Goal: Information Seeking & Learning: Find contact information

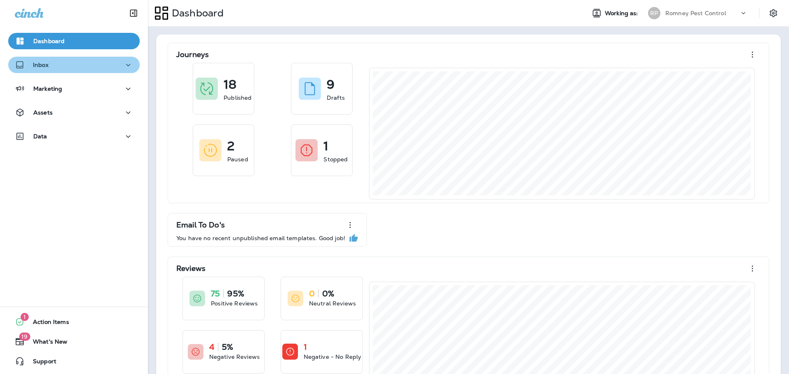
click at [79, 68] on div "Inbox" at bounding box center [74, 65] width 118 height 10
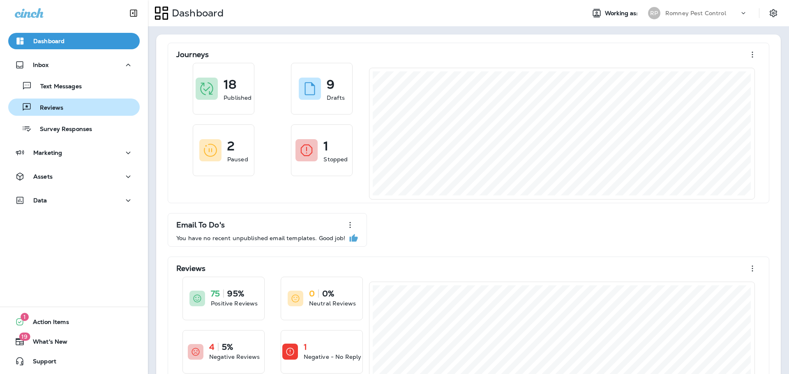
click at [79, 106] on div "Reviews" at bounding box center [74, 107] width 125 height 12
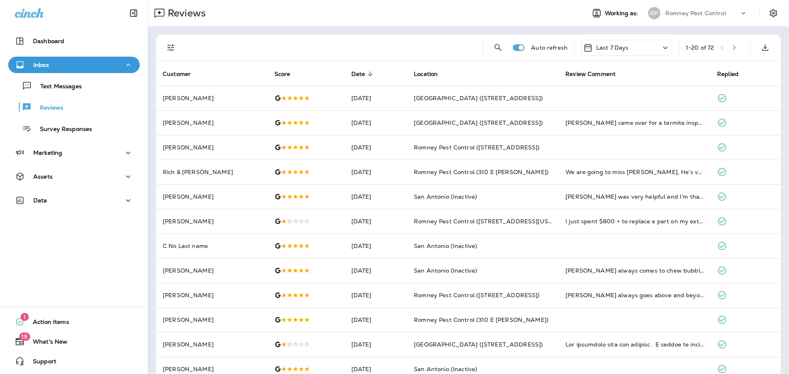
click at [172, 46] on icon "Filters" at bounding box center [171, 48] width 10 height 10
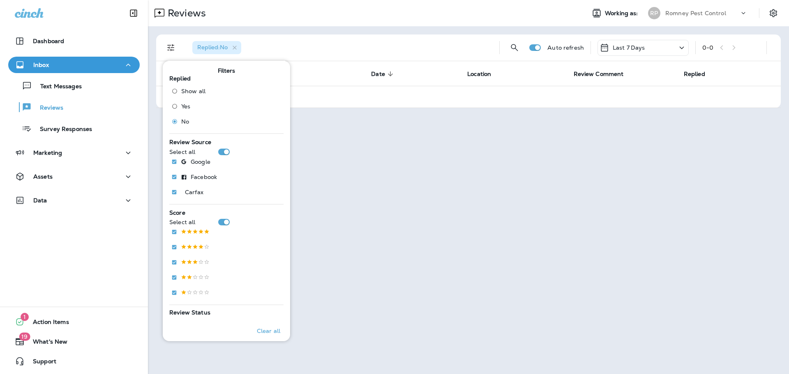
click at [651, 44] on div "Last 7 Days" at bounding box center [642, 48] width 91 height 16
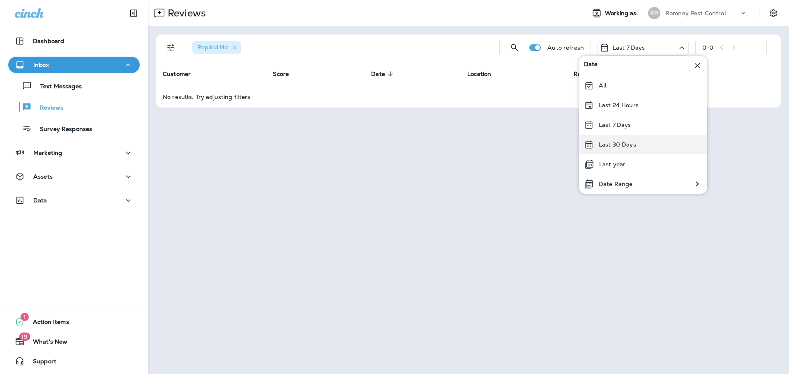
click at [629, 145] on p "Last 30 Days" at bounding box center [617, 144] width 37 height 7
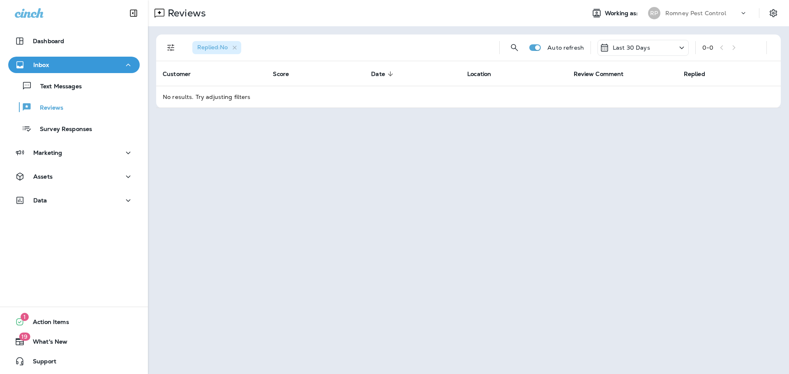
click at [689, 18] on div "Romney Pest Control" at bounding box center [702, 13] width 74 height 12
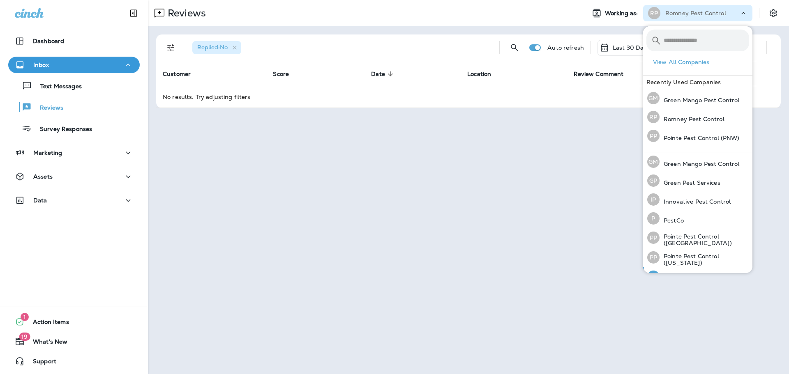
scroll to position [34, 0]
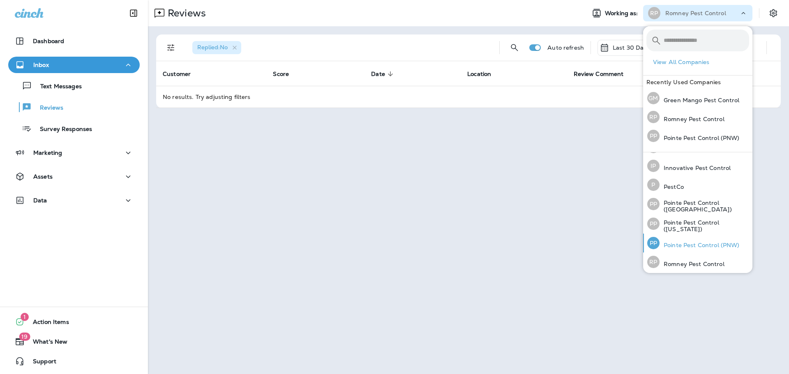
click at [706, 242] on p "Pointe Pest Control (PNW)" at bounding box center [699, 245] width 80 height 7
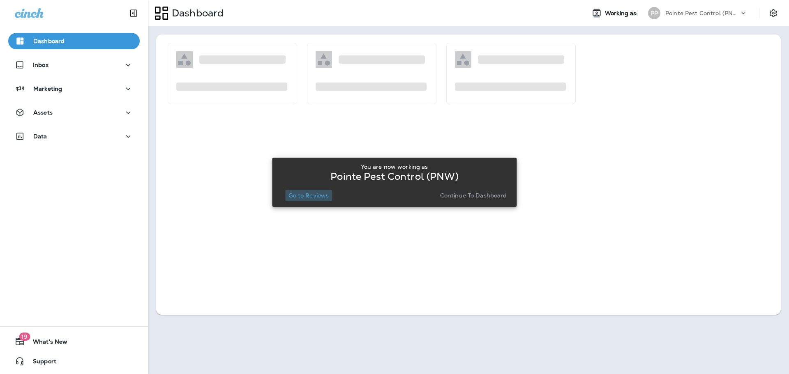
click at [303, 196] on p "Go to Reviews" at bounding box center [308, 195] width 40 height 7
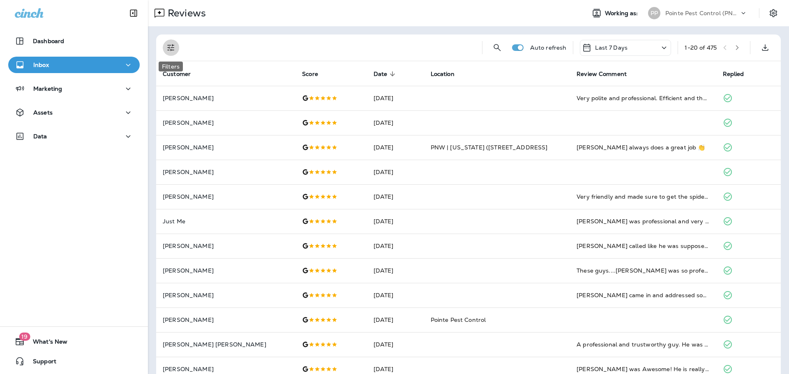
click at [171, 48] on icon "Filters" at bounding box center [171, 48] width 10 height 10
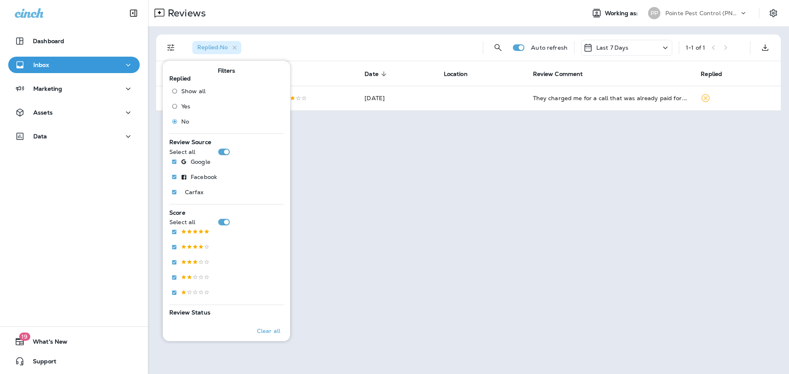
click at [341, 35] on div "Replied : No" at bounding box center [331, 48] width 290 height 26
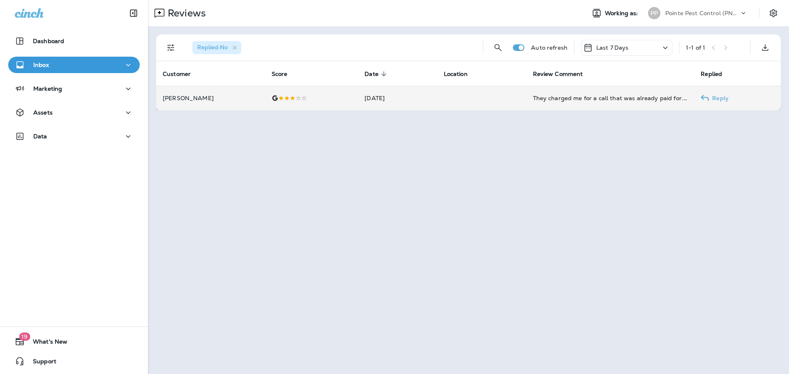
click at [411, 92] on td "[DATE]" at bounding box center [397, 98] width 79 height 25
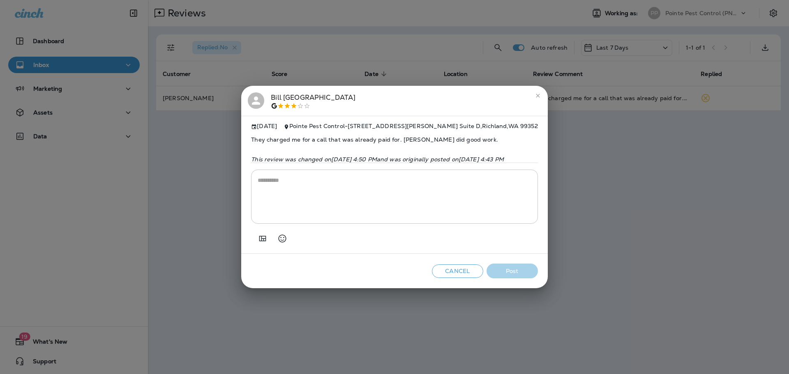
click at [330, 42] on div "[PERSON_NAME] [DATE] Pointe Pest Control - [STREET_ADDRESS][PERSON_NAME] They c…" at bounding box center [394, 187] width 789 height 374
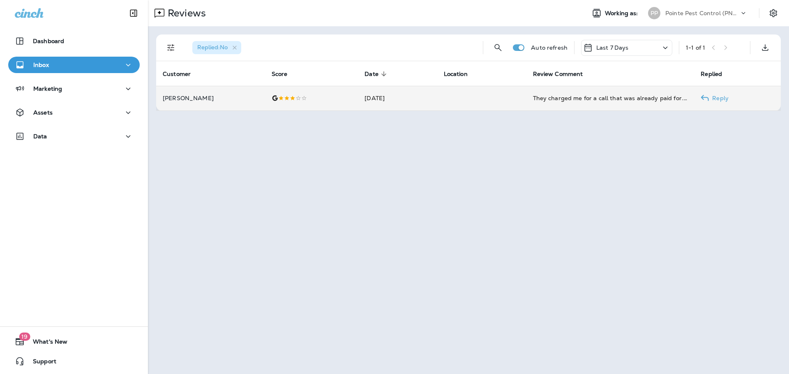
click at [318, 102] on td at bounding box center [311, 98] width 93 height 25
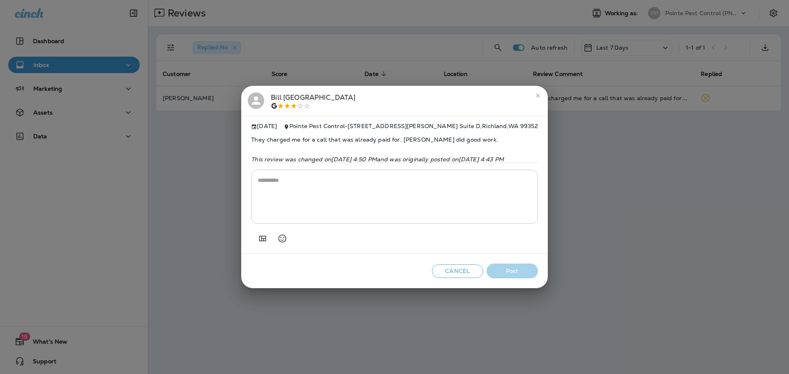
click at [271, 94] on div "[PERSON_NAME]" at bounding box center [313, 100] width 85 height 17
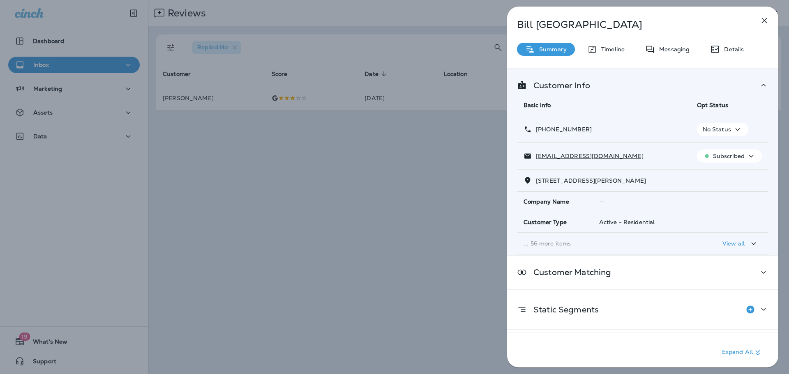
click at [245, 146] on div "[PERSON_NAME] Summary Timeline Messaging Details Customer Info Basic Info Opt S…" at bounding box center [394, 187] width 789 height 374
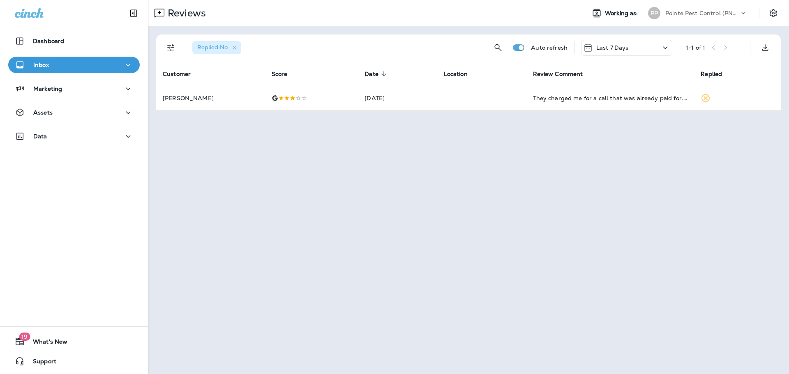
click at [717, 7] on div "Pointe Pest Control (PNW)" at bounding box center [702, 13] width 74 height 12
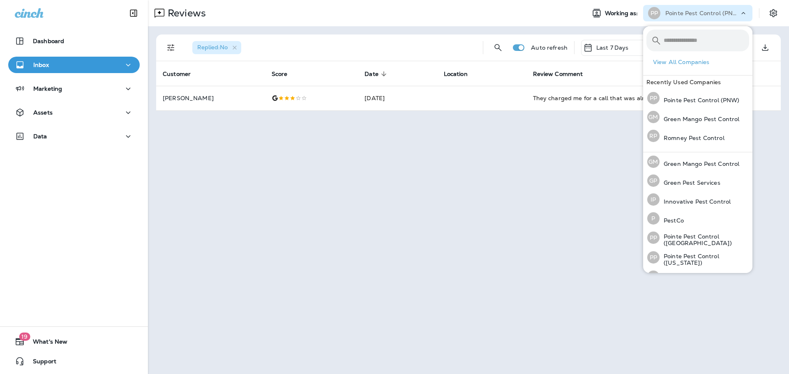
click at [710, 7] on div "Pointe Pest Control (PNW)" at bounding box center [702, 13] width 74 height 12
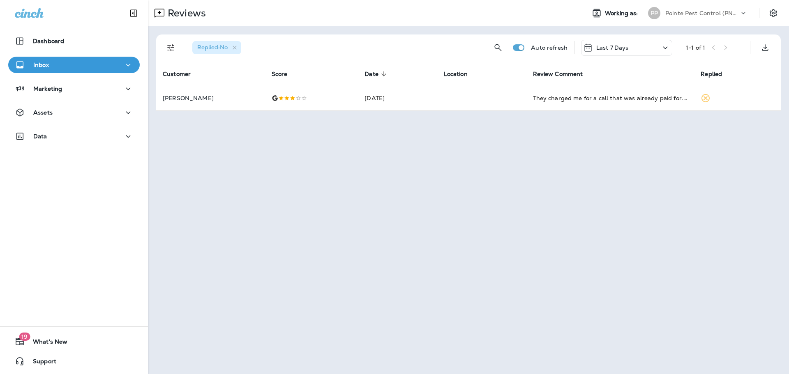
click at [613, 53] on div "Last 7 Days" at bounding box center [626, 48] width 91 height 16
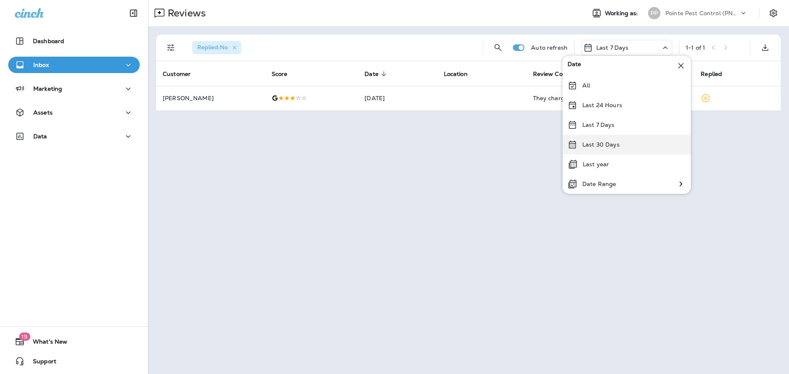
click at [629, 151] on div "Last 30 Days" at bounding box center [626, 145] width 128 height 20
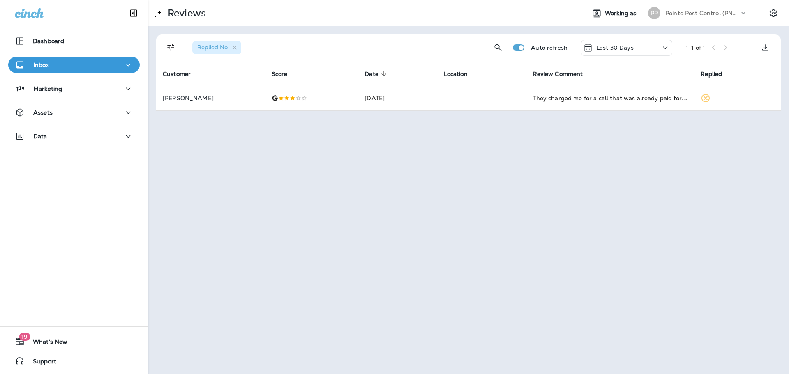
click at [698, 8] on div "Pointe Pest Control (PNW)" at bounding box center [702, 13] width 74 height 12
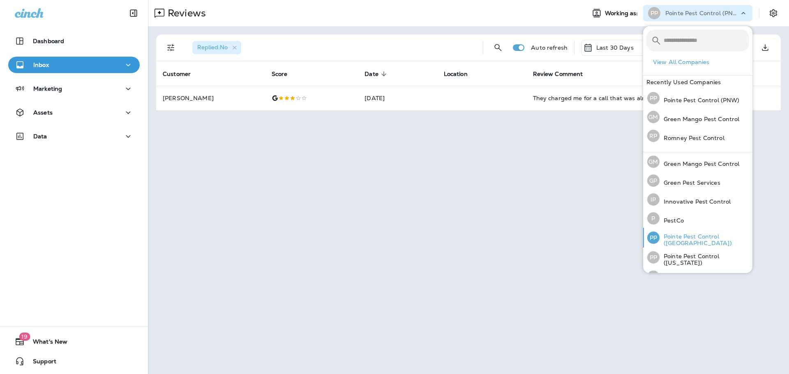
scroll to position [34, 0]
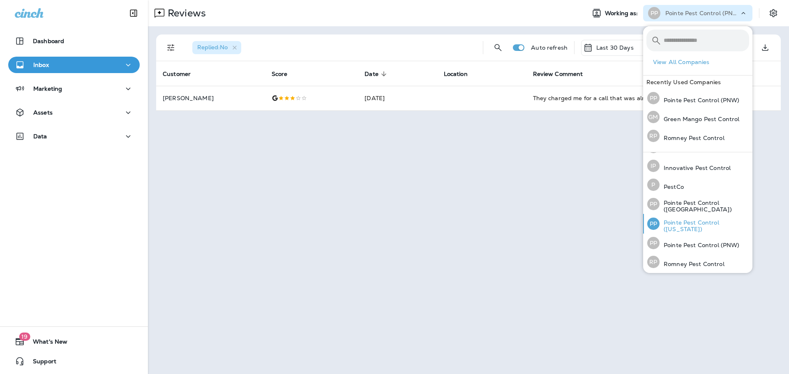
click at [705, 228] on p "Pointe Pest Control ([US_STATE])" at bounding box center [704, 225] width 90 height 13
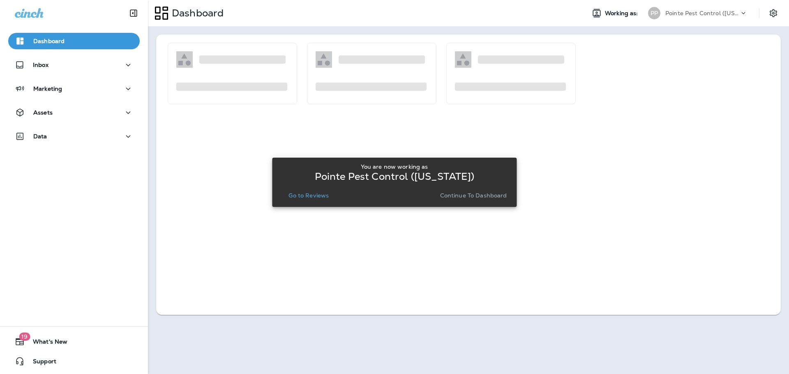
click at [324, 198] on p "Go to Reviews" at bounding box center [308, 195] width 40 height 7
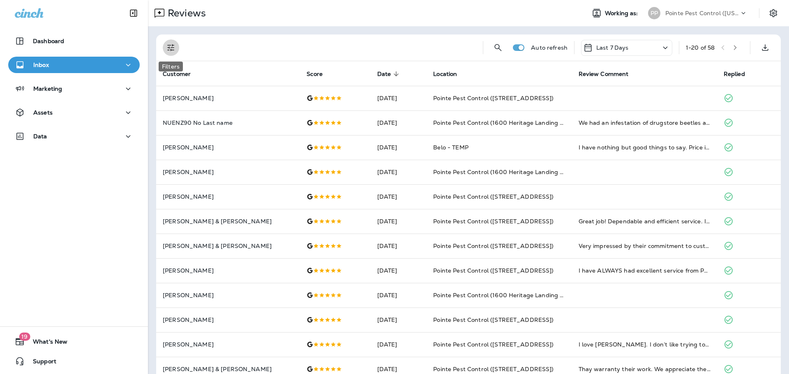
click at [171, 47] on icon "Filters" at bounding box center [170, 47] width 7 height 7
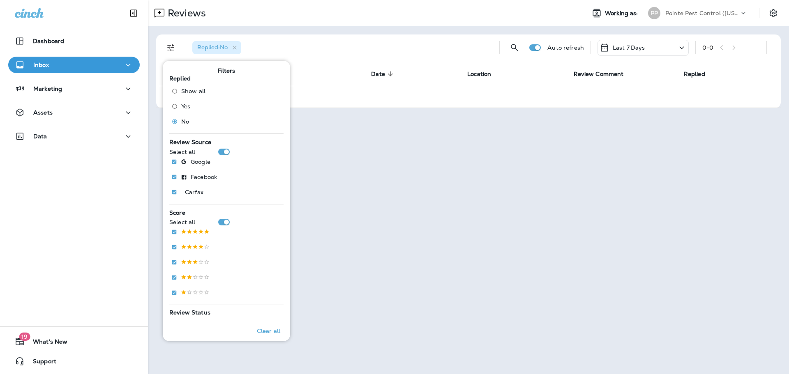
click at [391, 18] on div "Reviews" at bounding box center [363, 13] width 431 height 16
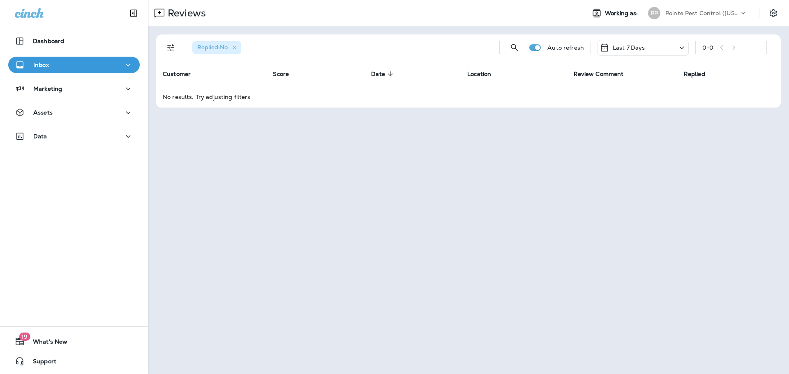
click at [634, 50] on p "Last 7 Days" at bounding box center [629, 47] width 32 height 7
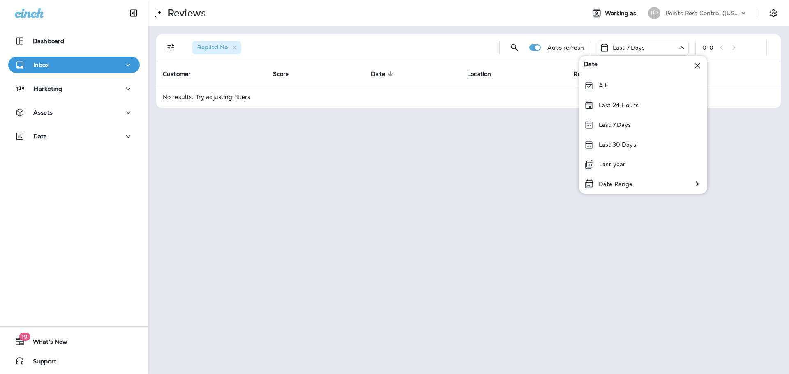
click at [640, 150] on div "Last 30 Days" at bounding box center [643, 145] width 128 height 20
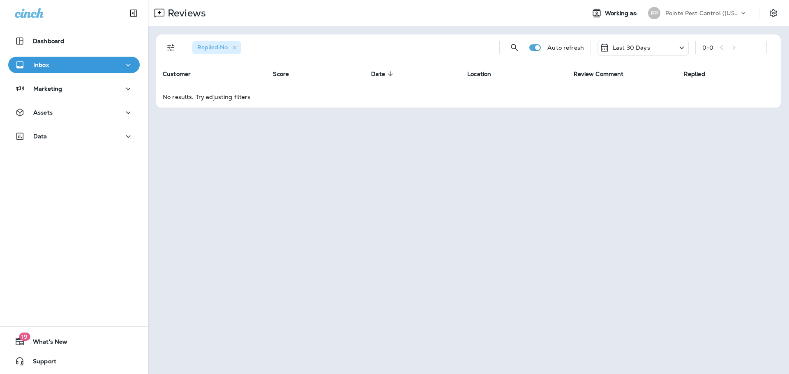
drag, startPoint x: 687, startPoint y: 10, endPoint x: 687, endPoint y: 14, distance: 4.5
click at [687, 10] on p "Pointe Pest Control ([US_STATE])" at bounding box center [702, 13] width 74 height 7
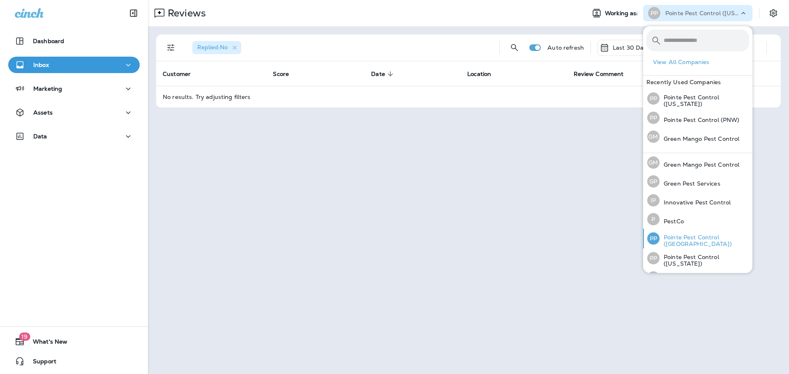
click at [706, 241] on p "Pointe Pest Control ([GEOGRAPHIC_DATA])" at bounding box center [704, 240] width 90 height 13
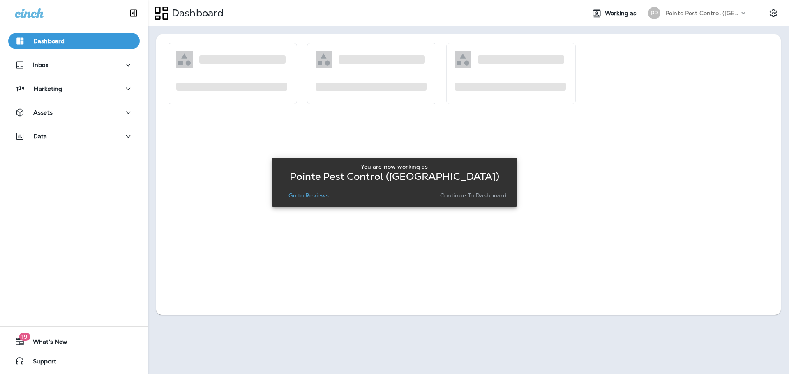
click at [317, 199] on p "Go to Reviews" at bounding box center [308, 195] width 40 height 7
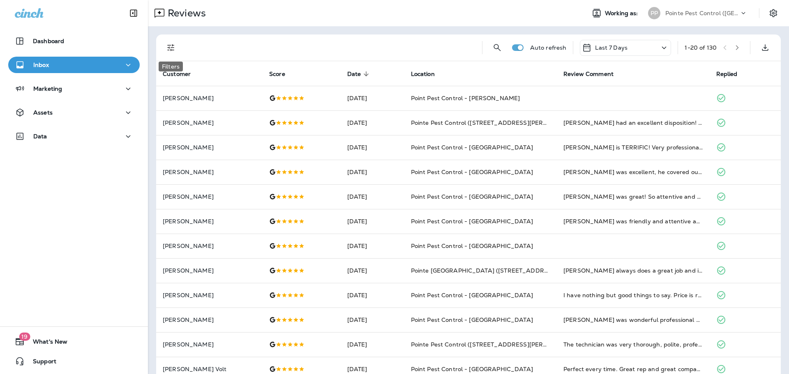
click at [171, 52] on icon "Filters" at bounding box center [171, 48] width 10 height 10
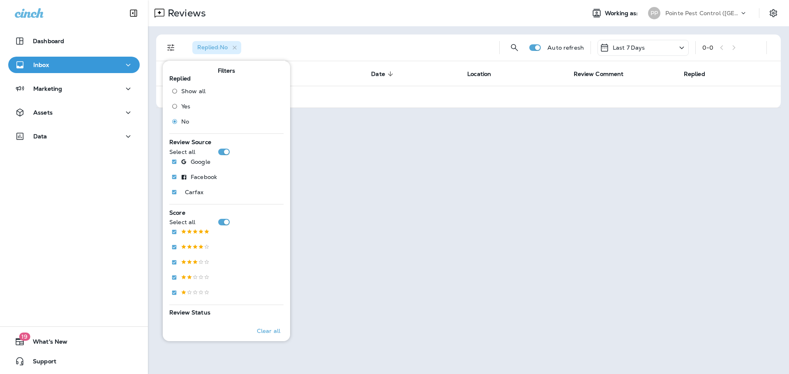
click at [640, 46] on p "Last 7 Days" at bounding box center [629, 47] width 32 height 7
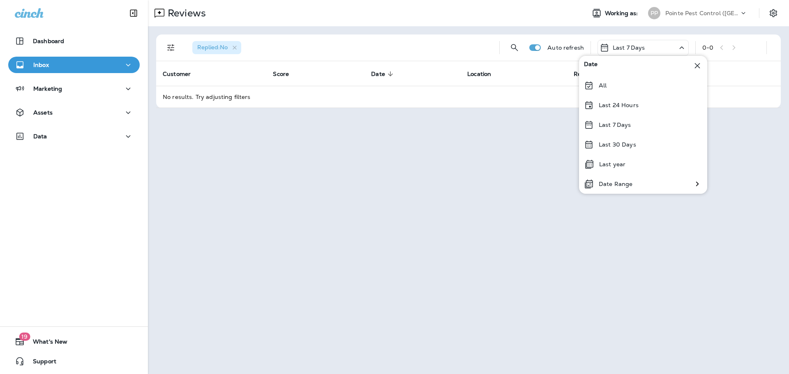
click at [638, 139] on div "Last 30 Days" at bounding box center [643, 145] width 128 height 20
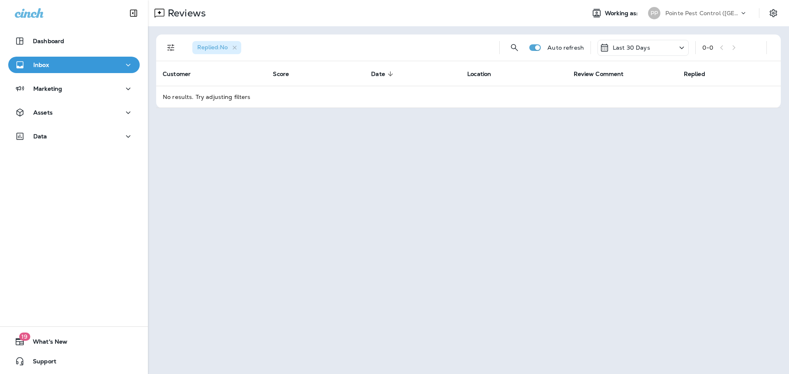
click at [689, 11] on p "Pointe Pest Control ([GEOGRAPHIC_DATA])" at bounding box center [702, 13] width 74 height 7
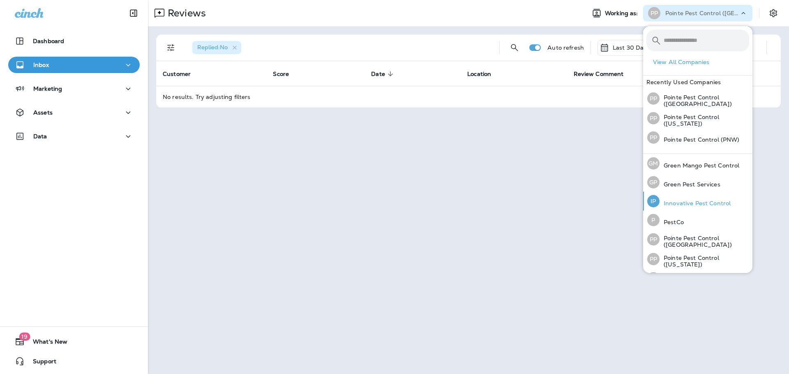
click at [707, 203] on p "Innovative Pest Control" at bounding box center [694, 203] width 71 height 7
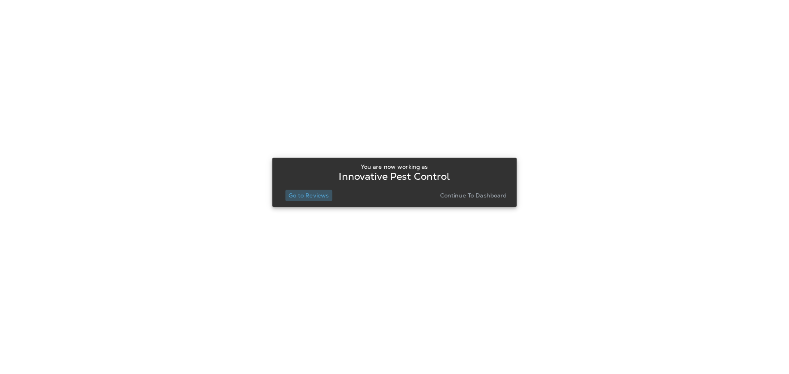
click at [309, 197] on p "Go to Reviews" at bounding box center [308, 195] width 40 height 7
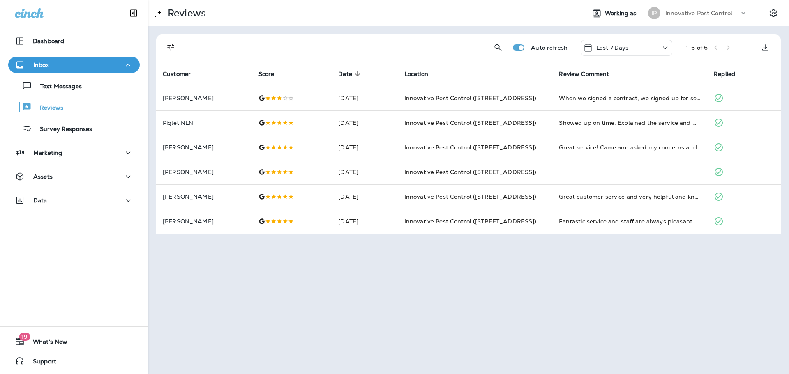
click at [710, 14] on p "Innovative Pest Control" at bounding box center [698, 13] width 67 height 7
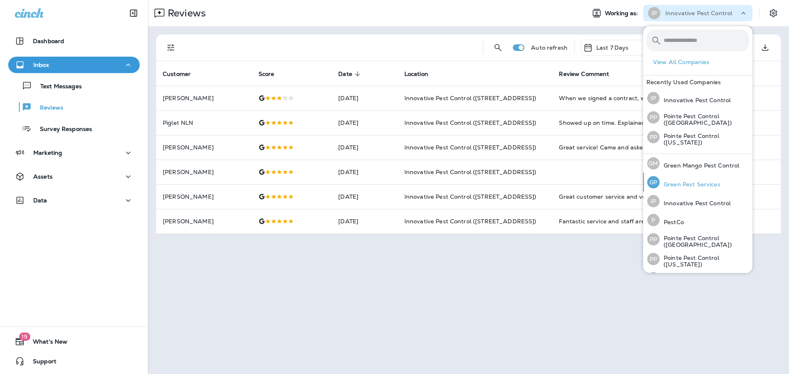
click at [688, 178] on div "[PERSON_NAME] Pest Services" at bounding box center [684, 182] width 80 height 19
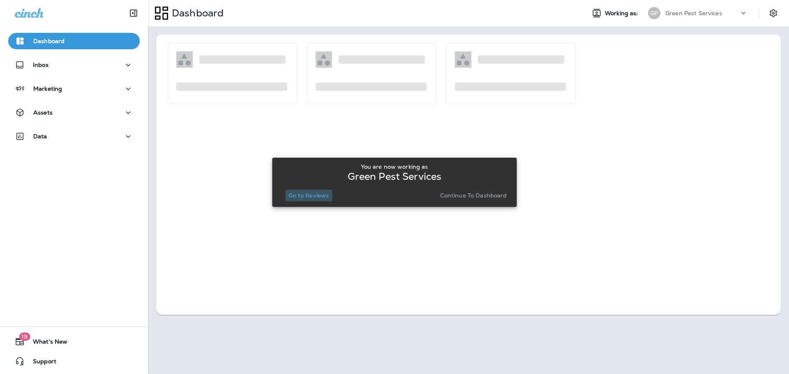
click at [304, 193] on p "Go to Reviews" at bounding box center [308, 195] width 40 height 7
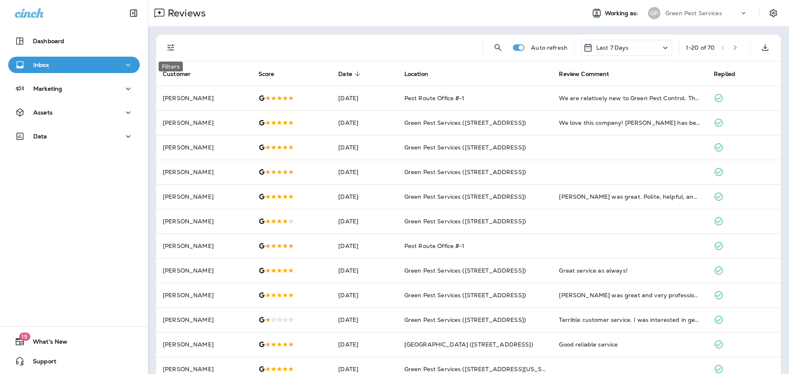
click at [170, 41] on button "Filters" at bounding box center [171, 47] width 16 height 16
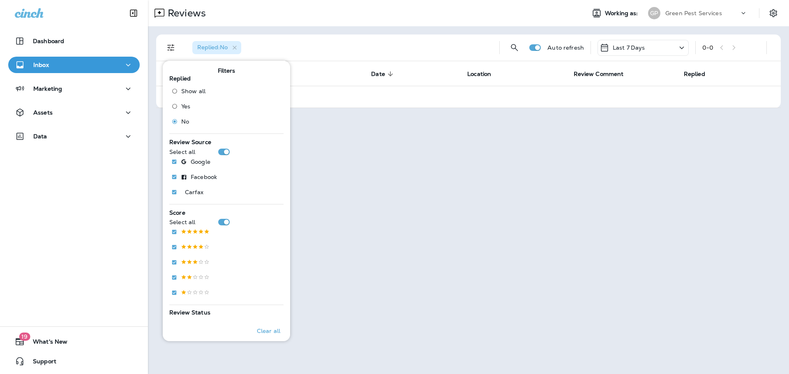
drag, startPoint x: 421, startPoint y: 26, endPoint x: 480, endPoint y: 33, distance: 59.6
click at [421, 26] on div "Replied : No Auto refresh Last 7 Days 0 - 0 Customer Score Date sorted descendi…" at bounding box center [468, 71] width 641 height 90
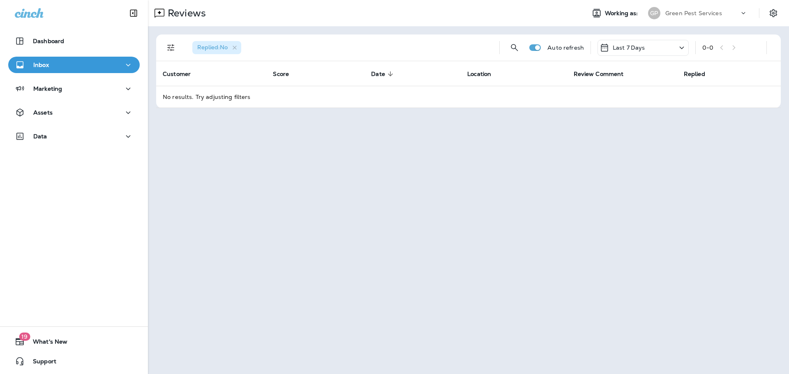
drag, startPoint x: 642, startPoint y: 49, endPoint x: 641, endPoint y: 54, distance: 4.7
click at [642, 49] on p "Last 7 Days" at bounding box center [629, 47] width 32 height 7
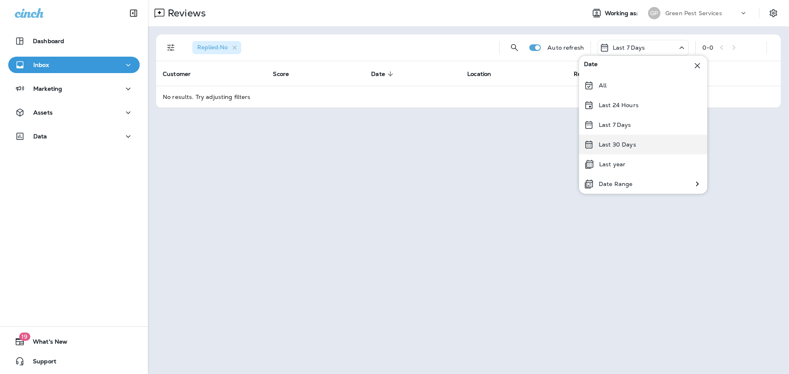
click at [642, 150] on div "Last 30 Days" at bounding box center [643, 145] width 128 height 20
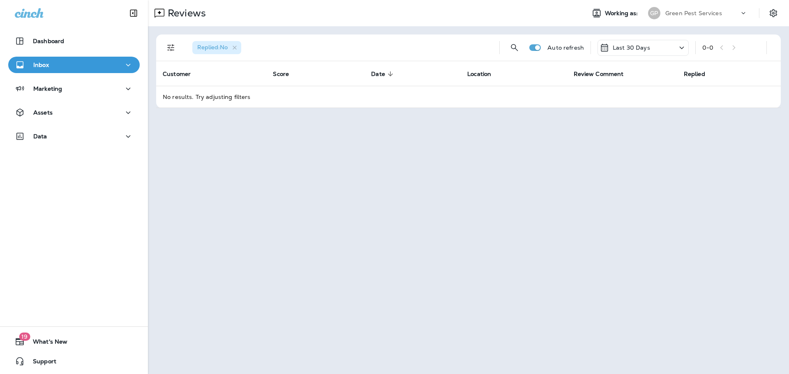
drag, startPoint x: 701, startPoint y: 14, endPoint x: 701, endPoint y: 18, distance: 4.5
click at [701, 14] on p "Green Pest Services" at bounding box center [693, 13] width 57 height 7
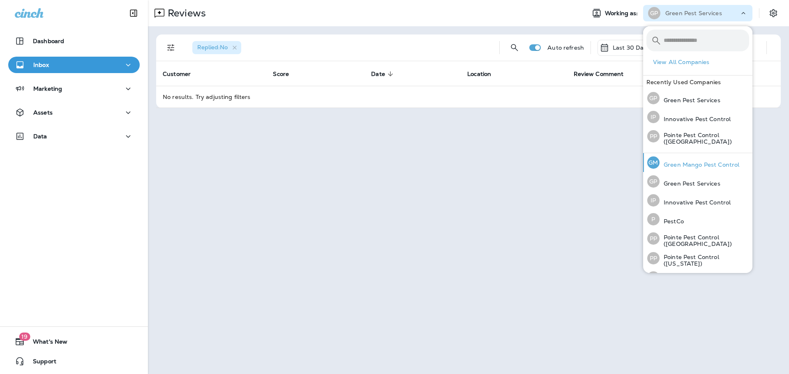
click at [691, 157] on div "[PERSON_NAME] Mango Pest Control" at bounding box center [693, 162] width 99 height 19
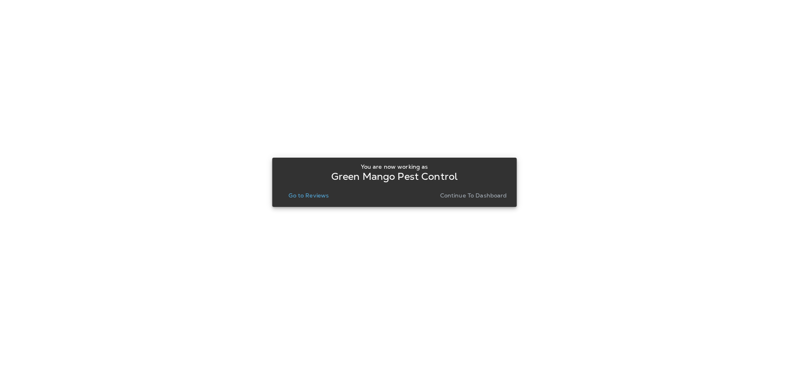
click at [299, 197] on p "Go to Reviews" at bounding box center [308, 195] width 40 height 7
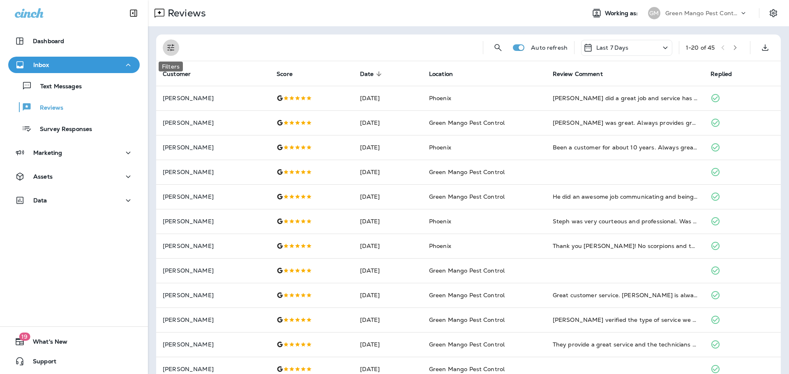
click at [172, 46] on icon "Filters" at bounding box center [171, 48] width 10 height 10
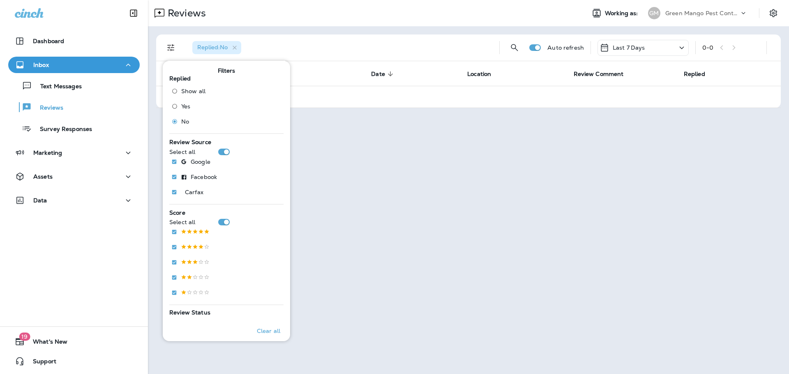
click at [621, 50] on p "Last 7 Days" at bounding box center [629, 47] width 32 height 7
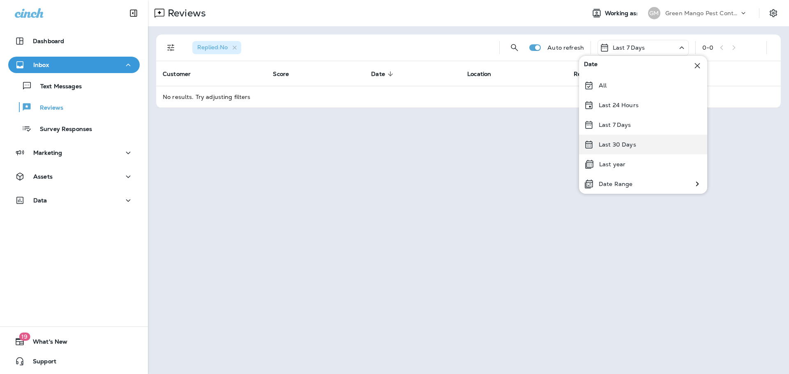
click at [635, 145] on div "Last 30 Days" at bounding box center [643, 145] width 128 height 20
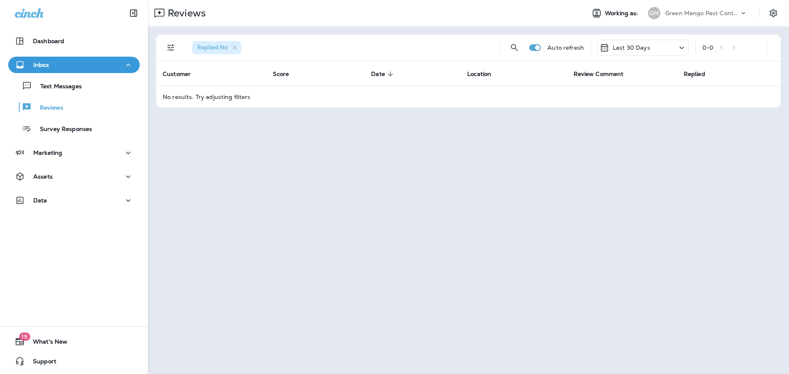
click at [683, 10] on p "Green Mango Pest Control" at bounding box center [702, 13] width 74 height 7
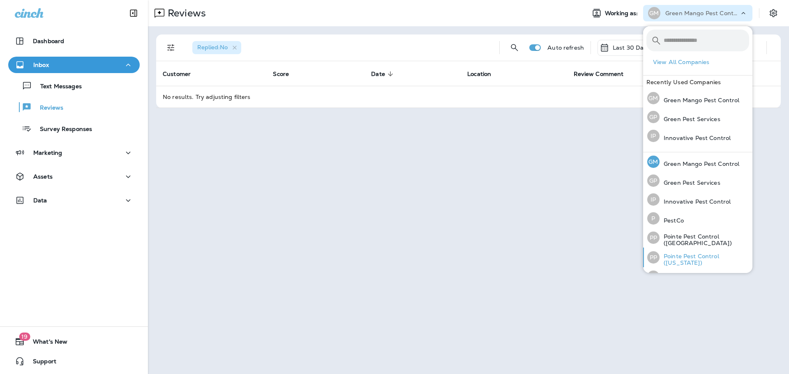
scroll to position [34, 0]
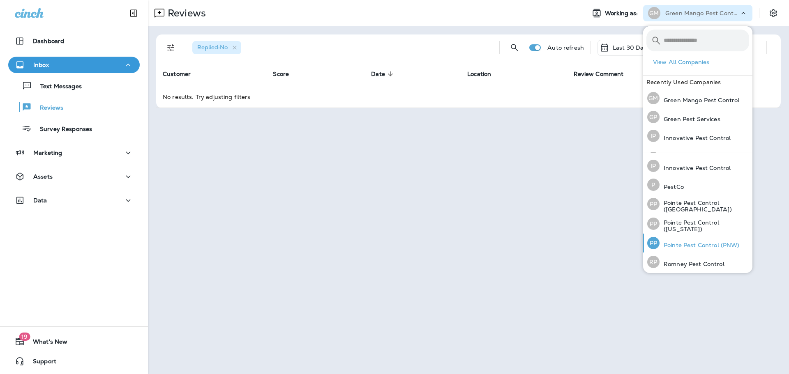
click at [703, 238] on div "PP Pointe Pest Control (PNW)" at bounding box center [693, 243] width 99 height 19
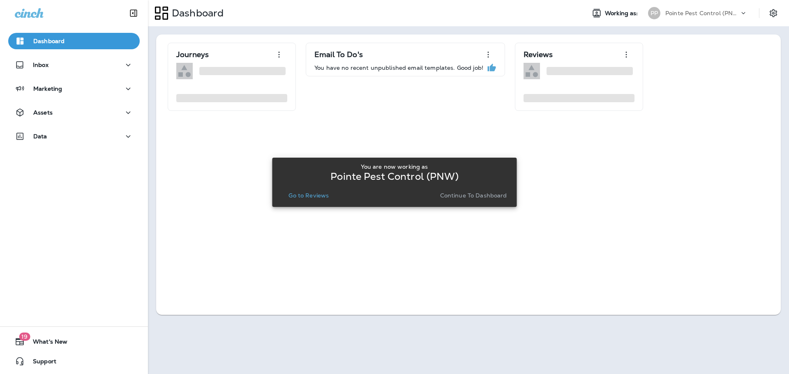
click at [320, 196] on p "Go to Reviews" at bounding box center [308, 195] width 40 height 7
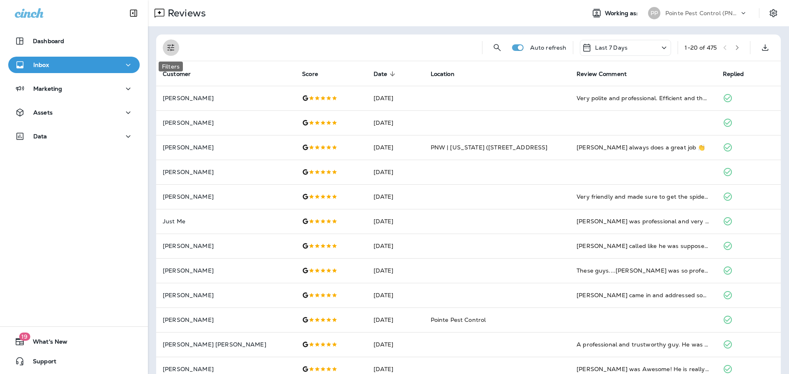
drag, startPoint x: 167, startPoint y: 46, endPoint x: 169, endPoint y: 55, distance: 8.5
click at [167, 46] on icon "Filters" at bounding box center [171, 48] width 10 height 10
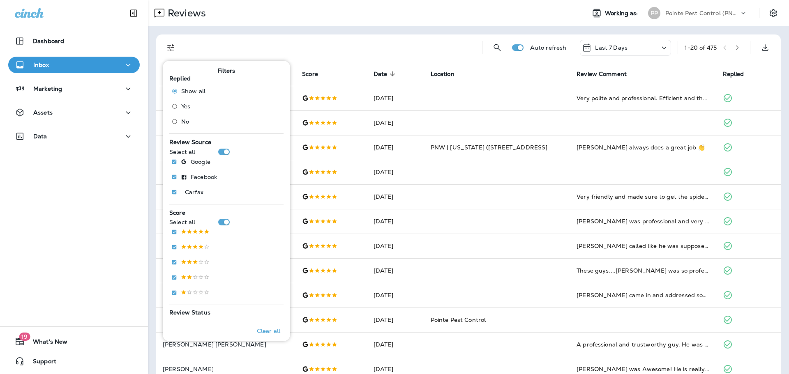
click at [187, 122] on span "No" at bounding box center [185, 121] width 8 height 7
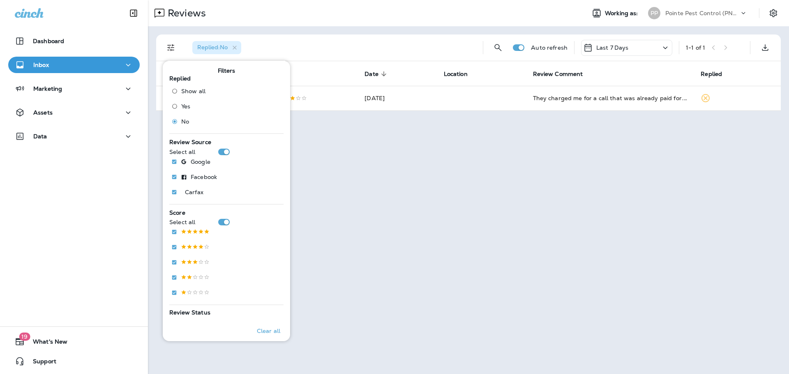
click at [349, 12] on div "Reviews" at bounding box center [363, 13] width 431 height 16
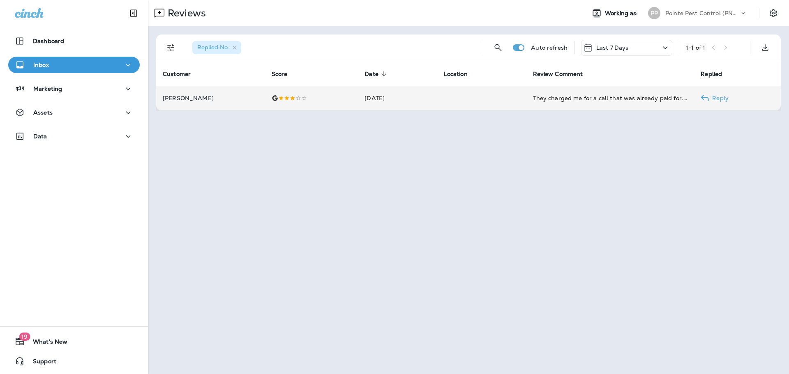
click at [358, 99] on td "[DATE]" at bounding box center [397, 98] width 79 height 25
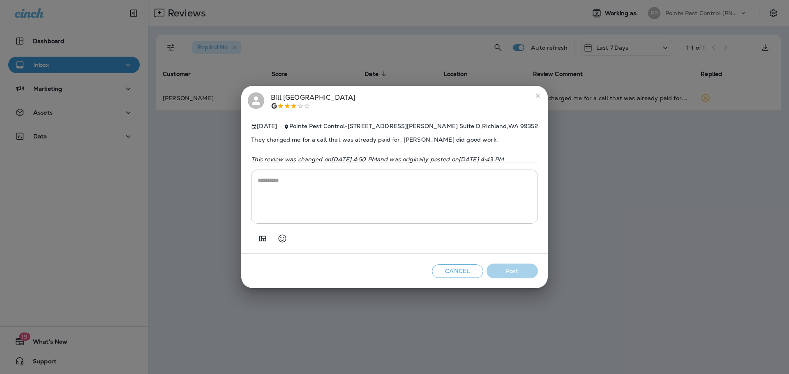
click at [271, 103] on div at bounding box center [313, 106] width 85 height 7
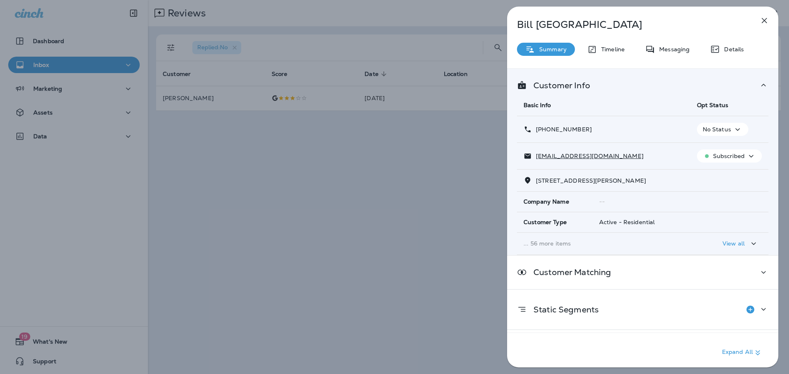
drag, startPoint x: 591, startPoint y: 129, endPoint x: 542, endPoint y: 132, distance: 48.5
click at [542, 132] on div "[PHONE_NUMBER]" at bounding box center [603, 129] width 160 height 9
copy p "[PHONE_NUMBER]"
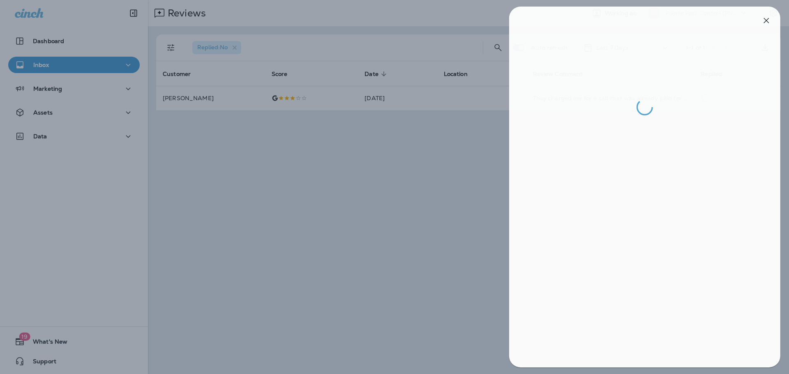
click at [403, 188] on div at bounding box center [396, 187] width 789 height 374
